Goal: Task Accomplishment & Management: Manage account settings

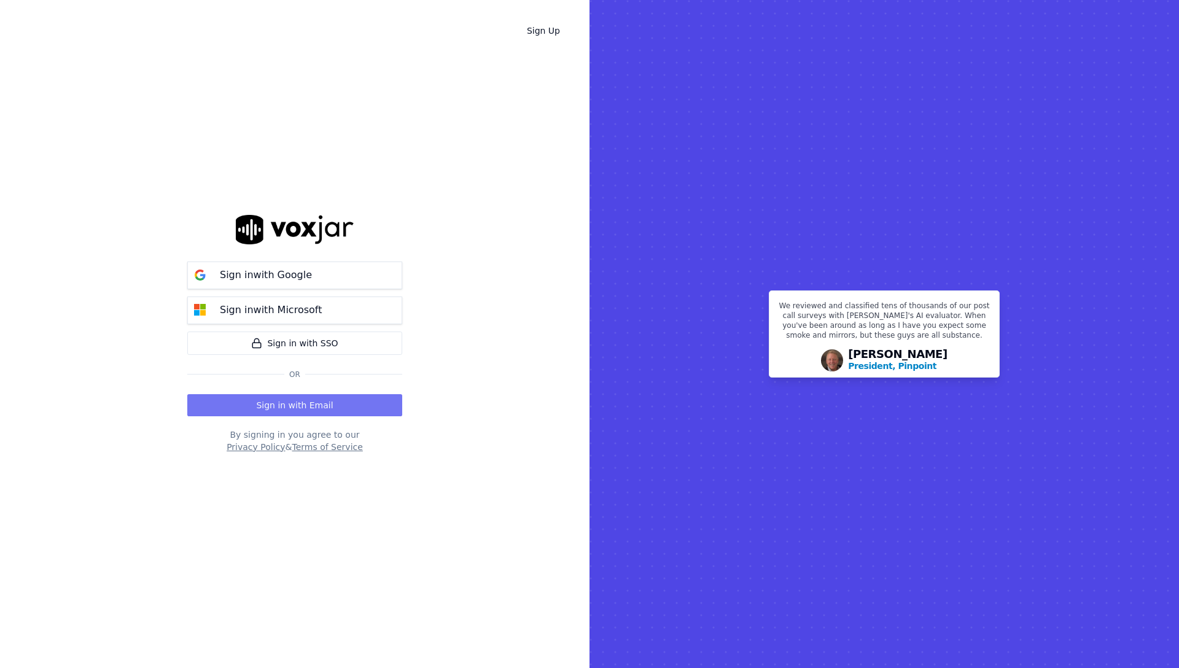
click at [274, 410] on button "Sign in with Email" at bounding box center [294, 405] width 215 height 22
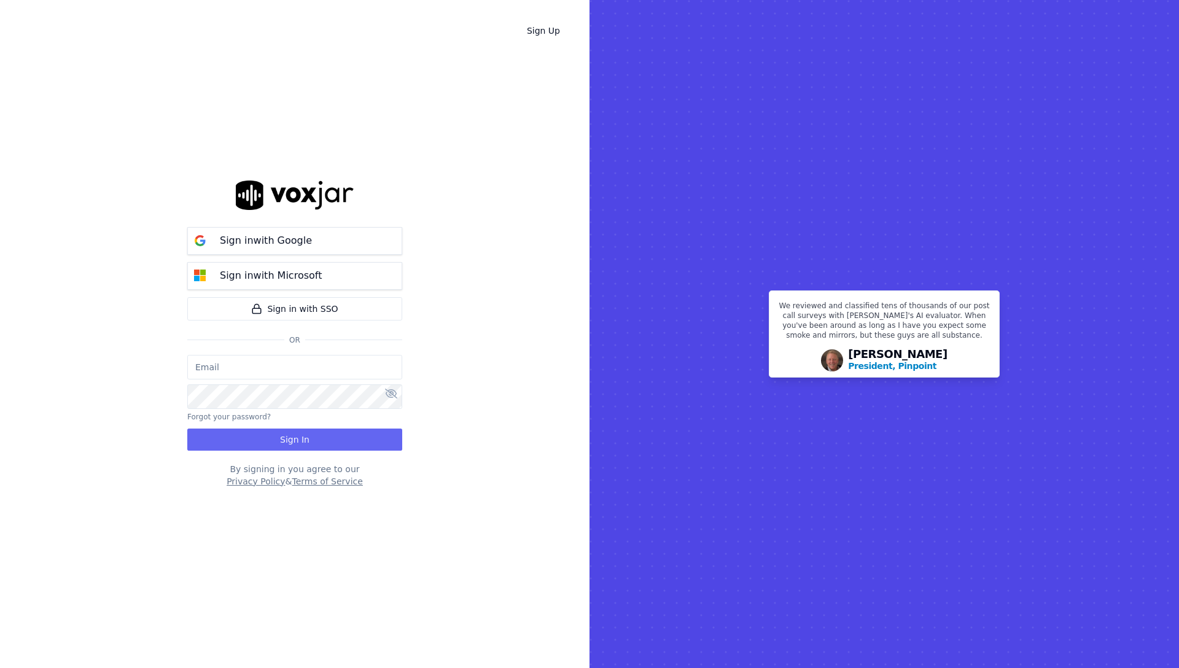
click at [243, 359] on input "email" at bounding box center [294, 367] width 215 height 25
click at [264, 370] on input "email" at bounding box center [294, 367] width 215 height 25
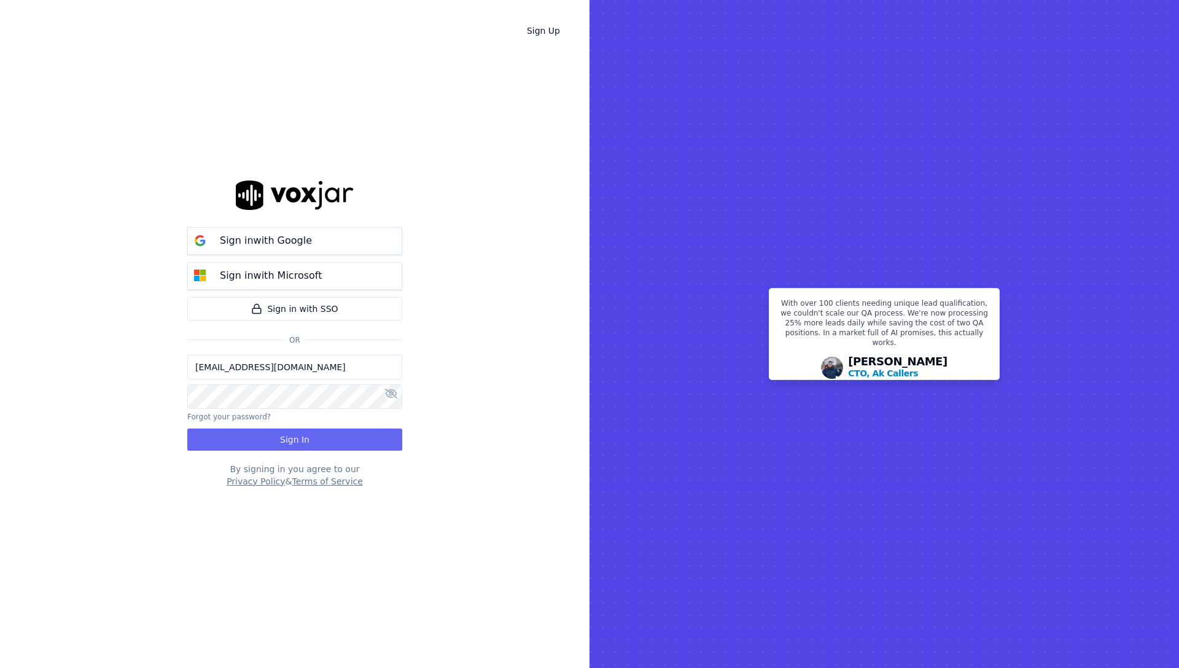
type input "[EMAIL_ADDRESS][DOMAIN_NAME]"
click at [231, 419] on button "Forgot your password?" at bounding box center [228, 417] width 83 height 10
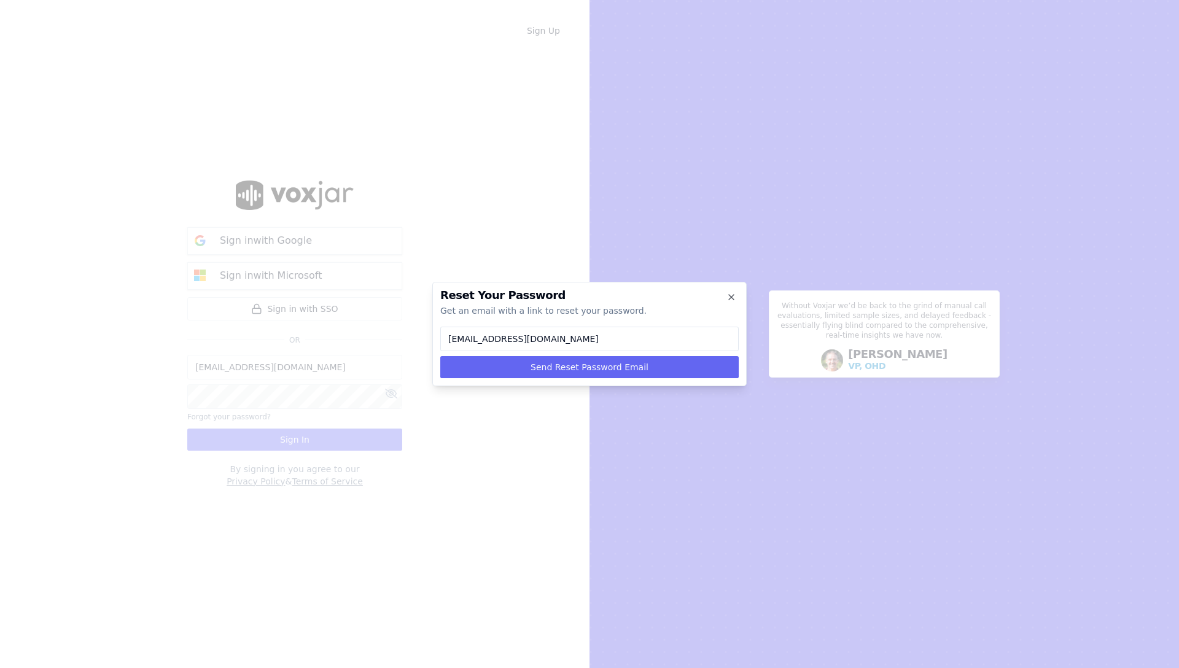
click at [529, 380] on div "Reset Your Password Get an email with a link to reset your password. matt@shyft…" at bounding box center [589, 334] width 314 height 104
click at [539, 361] on button "Send Reset Password Email" at bounding box center [589, 367] width 298 height 22
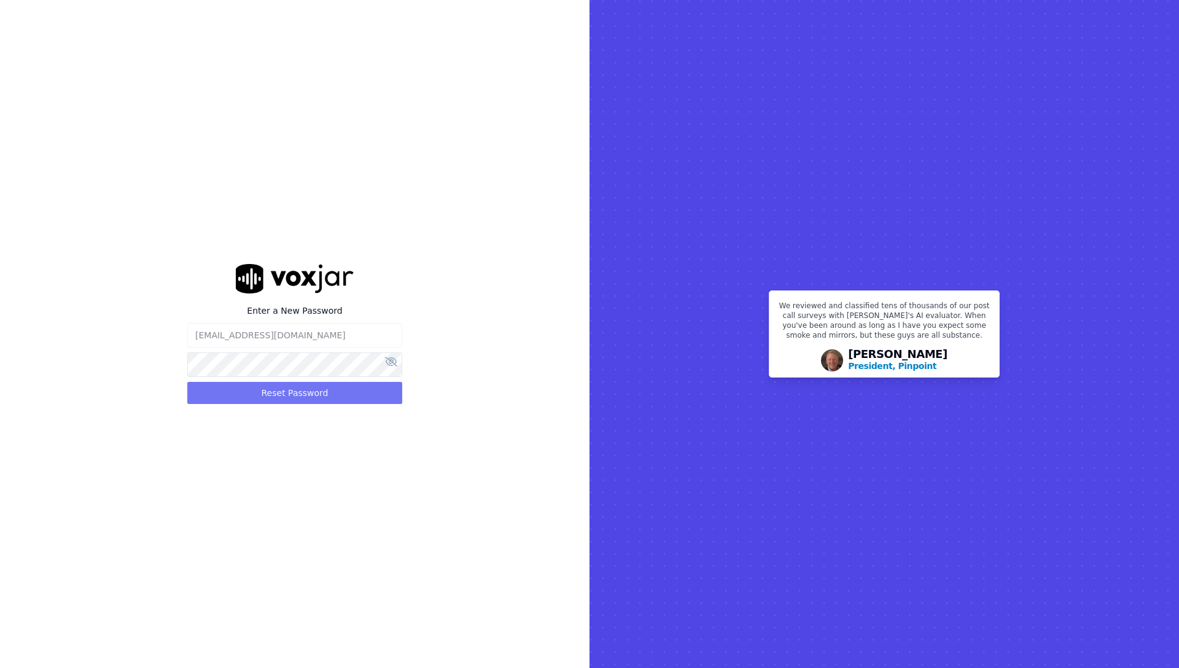
click at [262, 399] on button "Reset Password" at bounding box center [294, 393] width 215 height 22
